Goal: Information Seeking & Learning: Learn about a topic

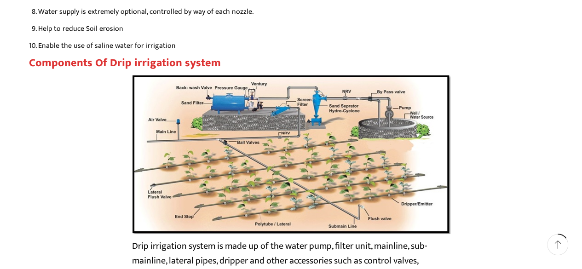
scroll to position [1565, 0]
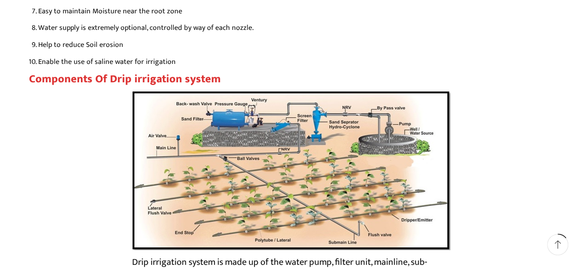
click at [193, 123] on img at bounding box center [291, 171] width 319 height 160
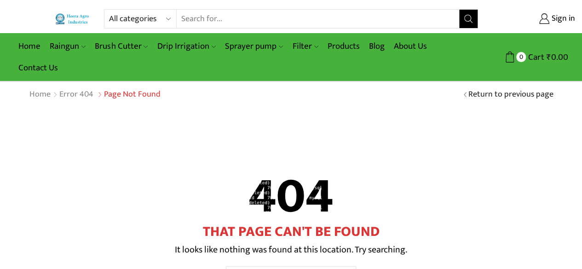
scroll to position [139, 0]
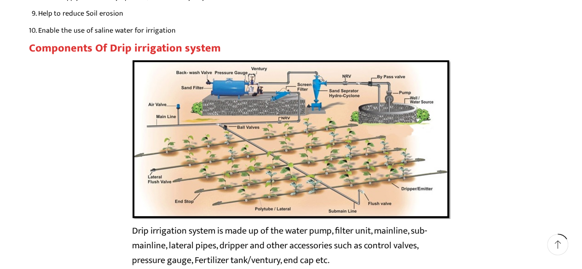
scroll to position [1846, 0]
click at [207, 145] on img at bounding box center [291, 140] width 319 height 160
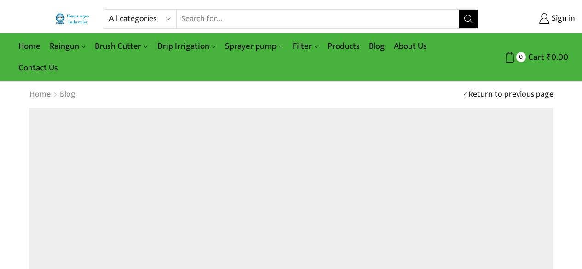
scroll to position [1846, 0]
